Goal: Task Accomplishment & Management: Use online tool/utility

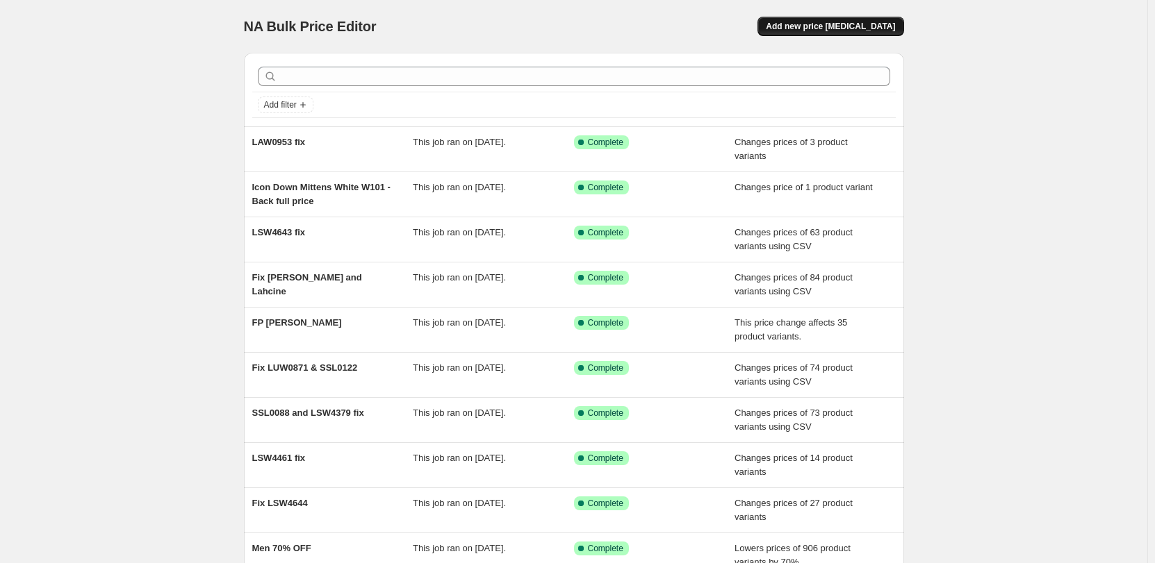
click at [834, 30] on span "Add new price [MEDICAL_DATA]" at bounding box center [830, 26] width 129 height 11
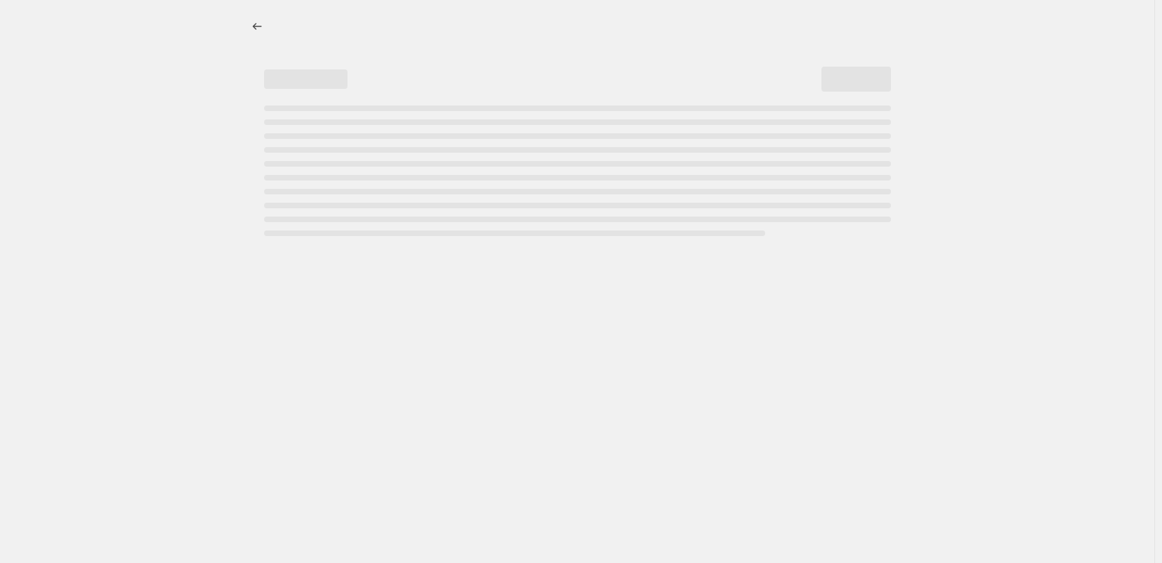
select select "percentage"
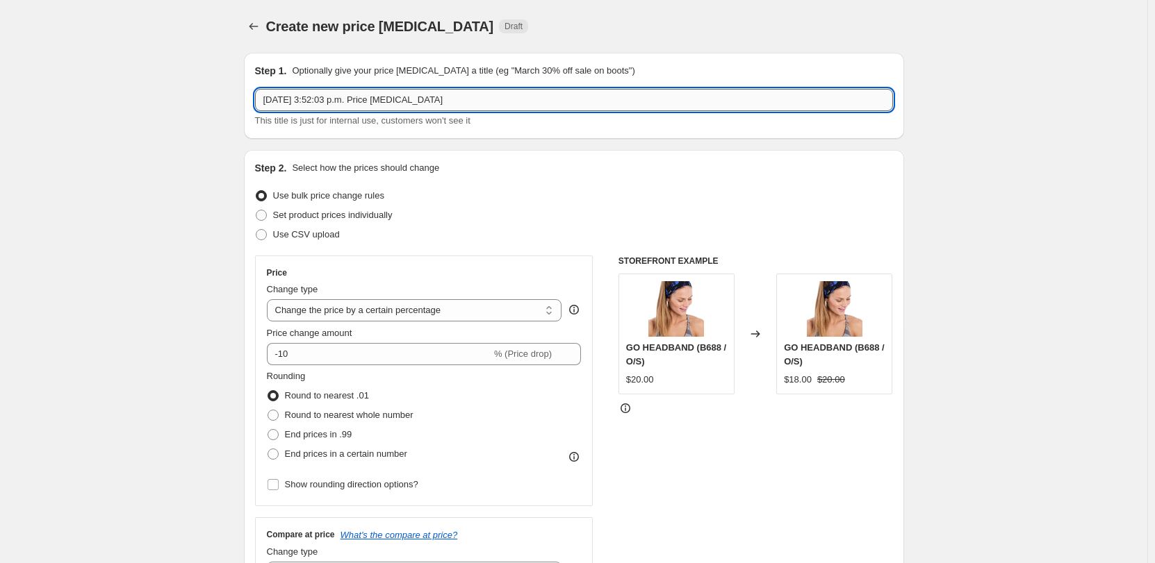
click at [677, 106] on input "[DATE] 3:52:03 p.m. Price [MEDICAL_DATA]" at bounding box center [574, 100] width 638 height 22
type input "Emeline Desert Rose CAD price change"
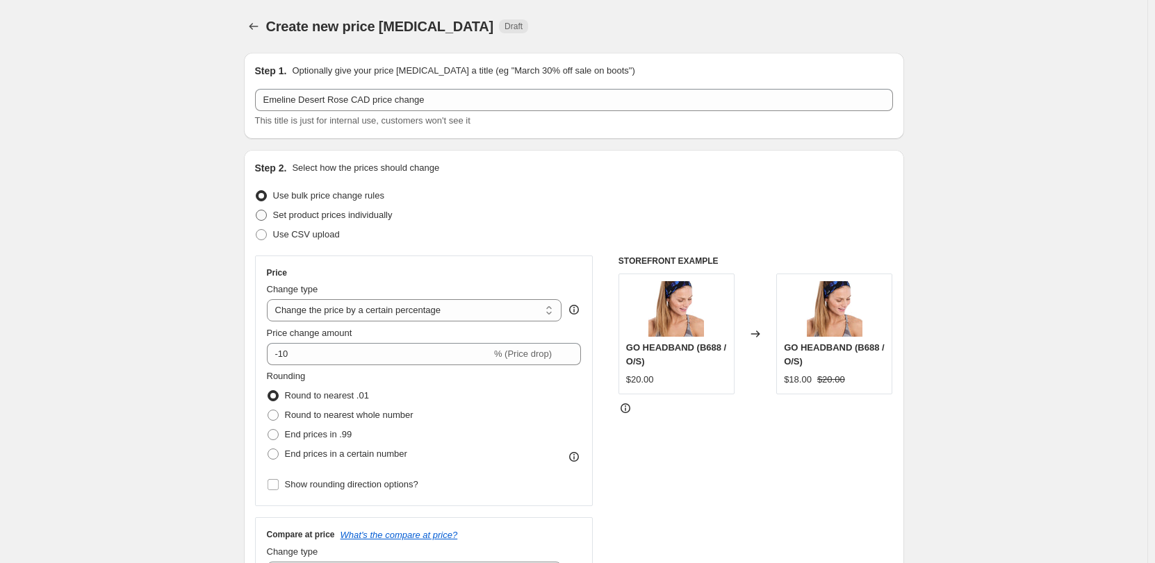
click at [381, 217] on span "Set product prices individually" at bounding box center [332, 215] width 119 height 10
click at [256, 211] on input "Set product prices individually" at bounding box center [256, 210] width 1 height 1
radio input "true"
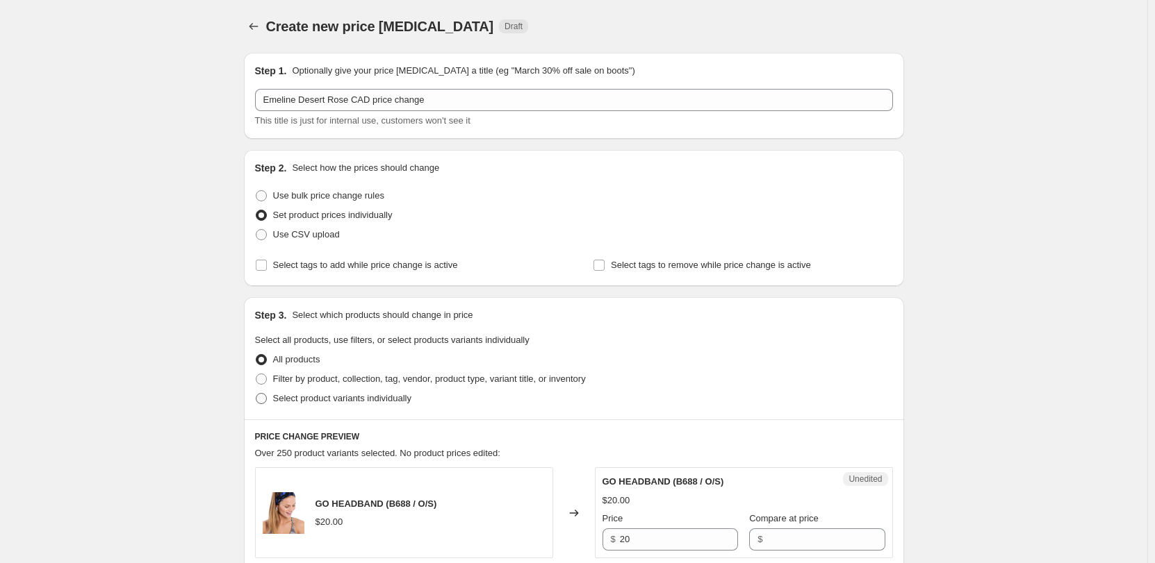
click at [404, 404] on span "Select product variants individually" at bounding box center [342, 398] width 138 height 10
click at [256, 394] on input "Select product variants individually" at bounding box center [256, 393] width 1 height 1
radio input "true"
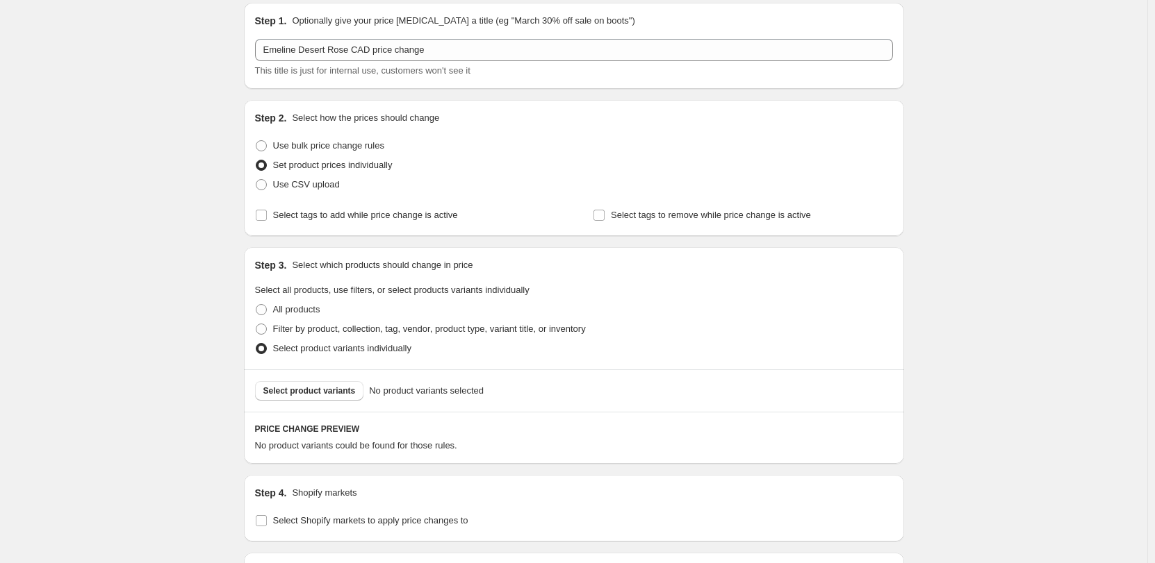
scroll to position [69, 0]
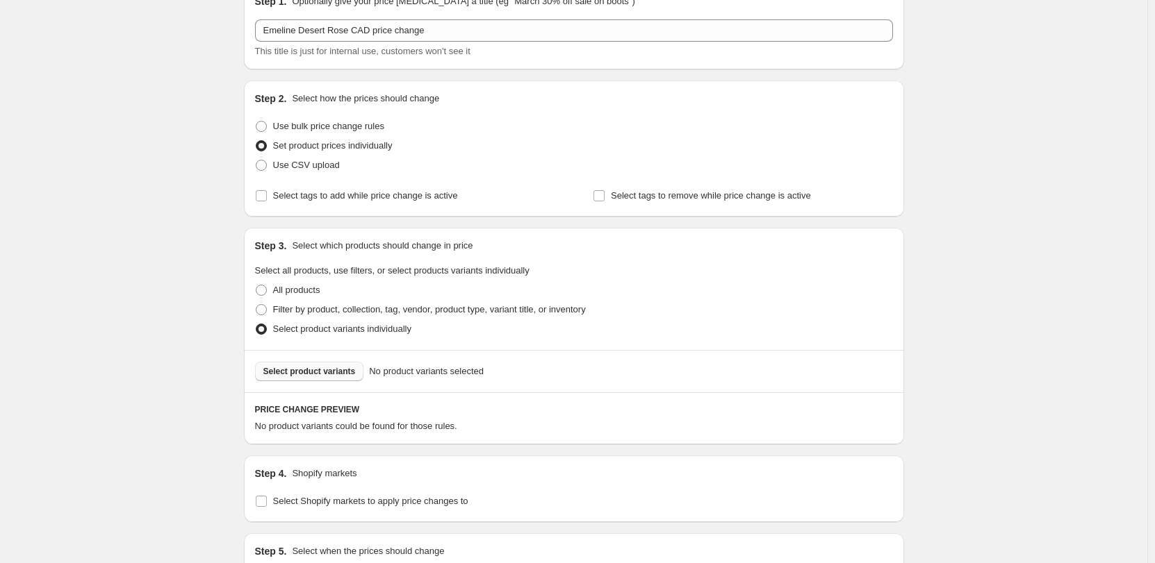
click at [345, 376] on span "Select product variants" at bounding box center [309, 371] width 92 height 11
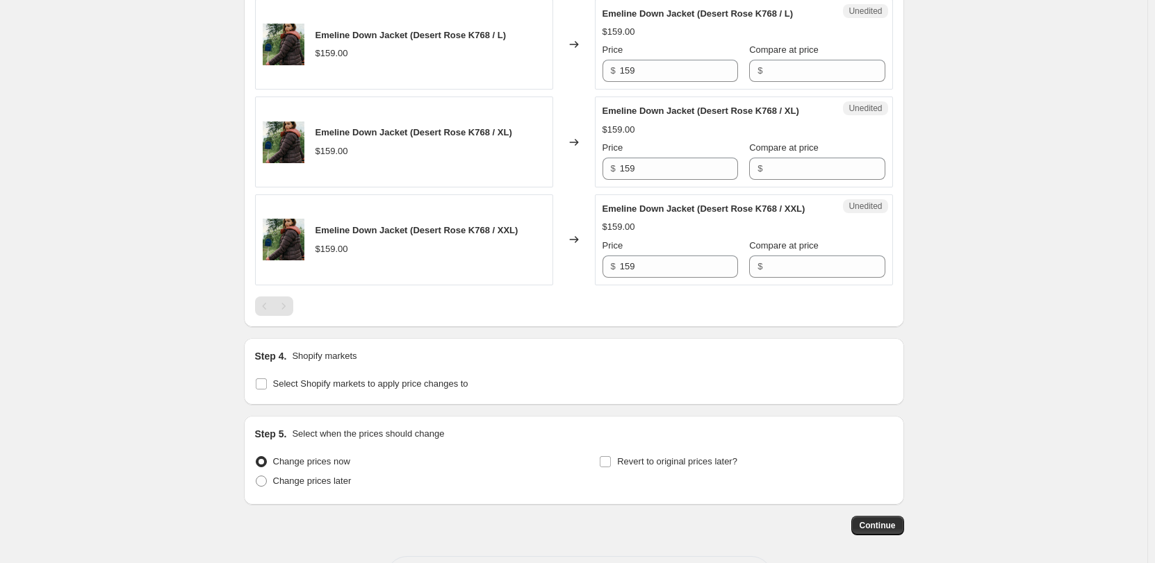
scroll to position [903, 0]
click at [431, 389] on span "Select Shopify markets to apply price changes to" at bounding box center [370, 384] width 195 height 14
click at [267, 389] on input "Select Shopify markets to apply price changes to" at bounding box center [261, 383] width 11 height 11
checkbox input "true"
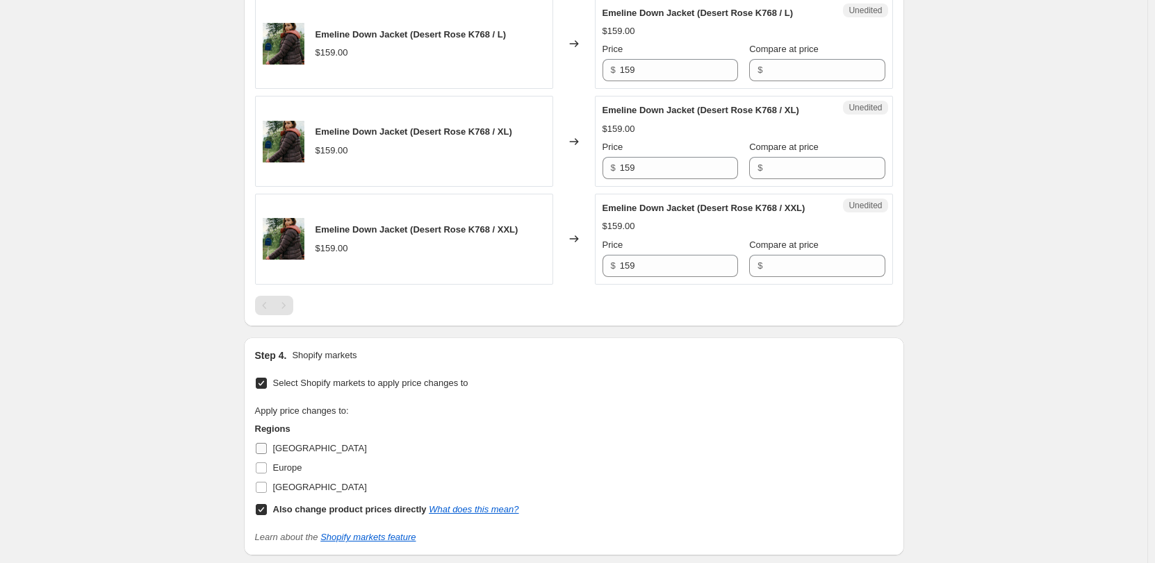
click at [282, 446] on span "[GEOGRAPHIC_DATA]" at bounding box center [320, 448] width 94 height 10
click at [267, 446] on input "[GEOGRAPHIC_DATA]" at bounding box center [261, 448] width 11 height 11
checkbox input "true"
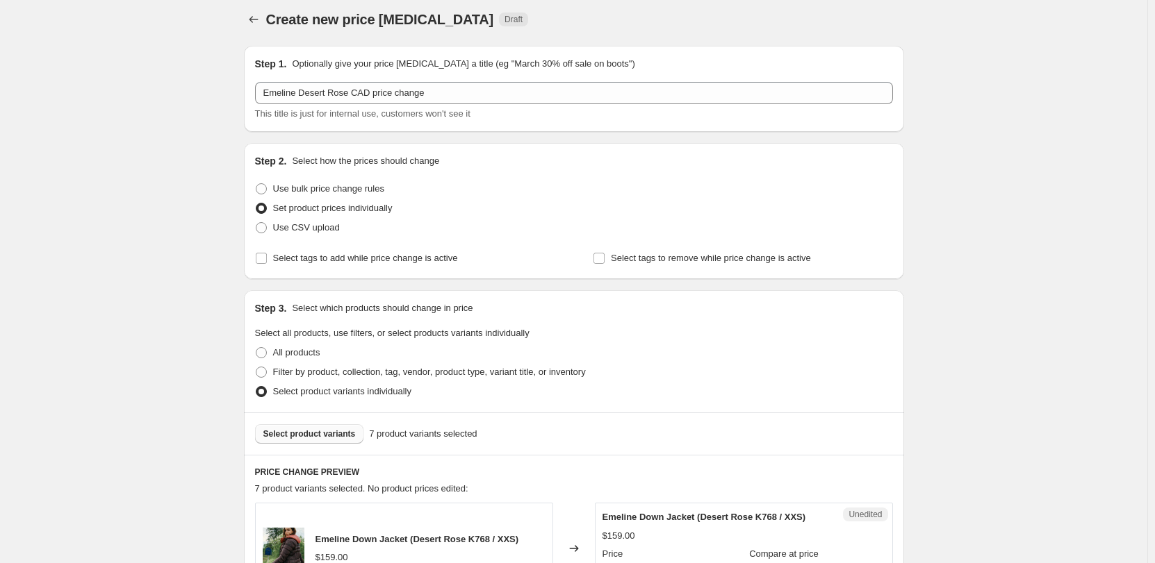
scroll to position [0, 0]
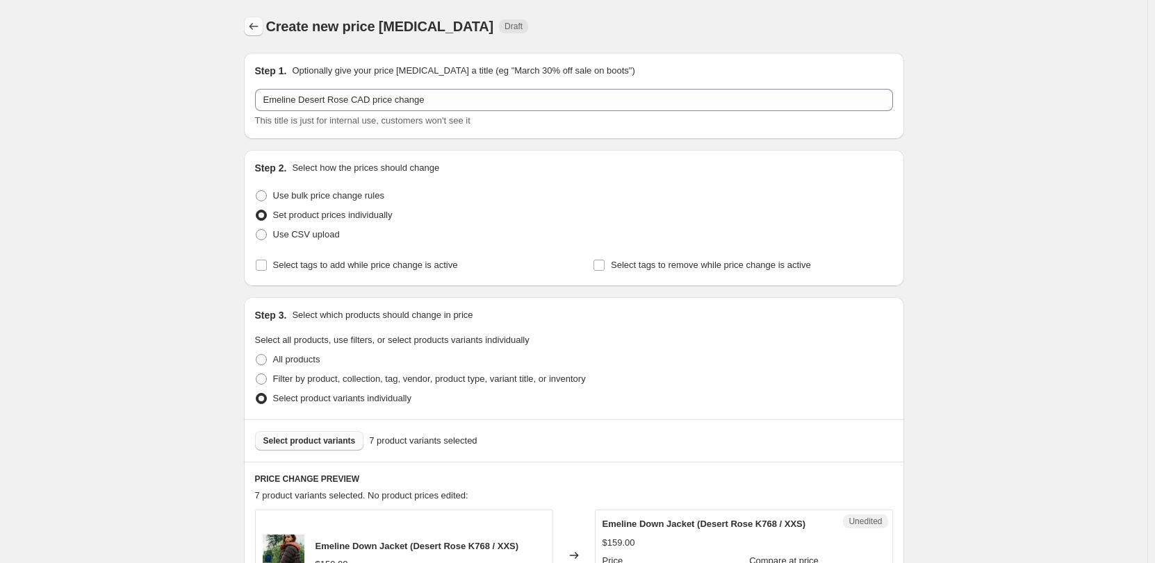
click at [261, 31] on icon "Price change jobs" at bounding box center [254, 26] width 14 height 14
